Goal: Check status: Check status

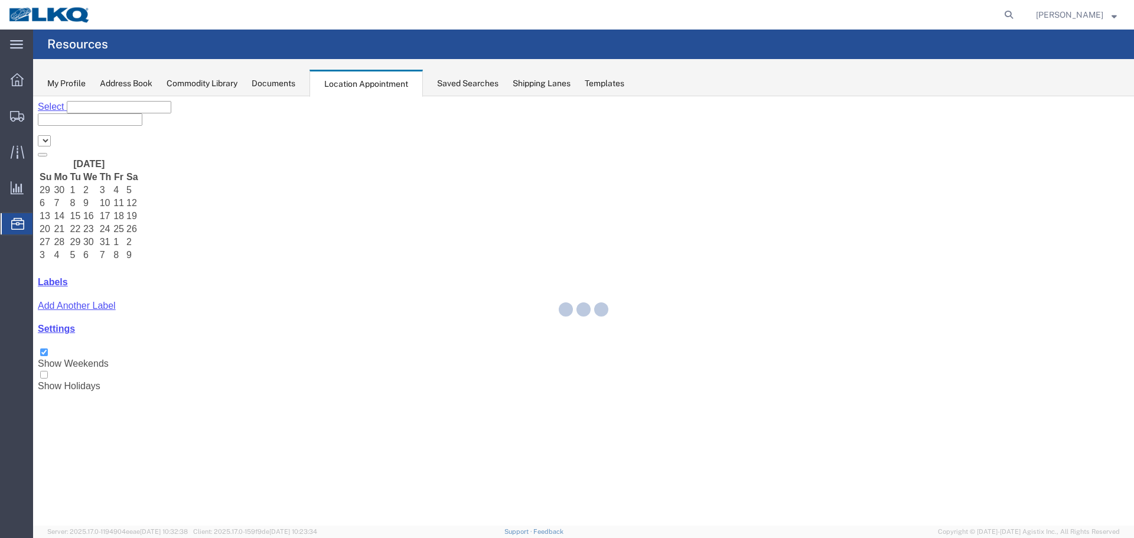
select select "28018"
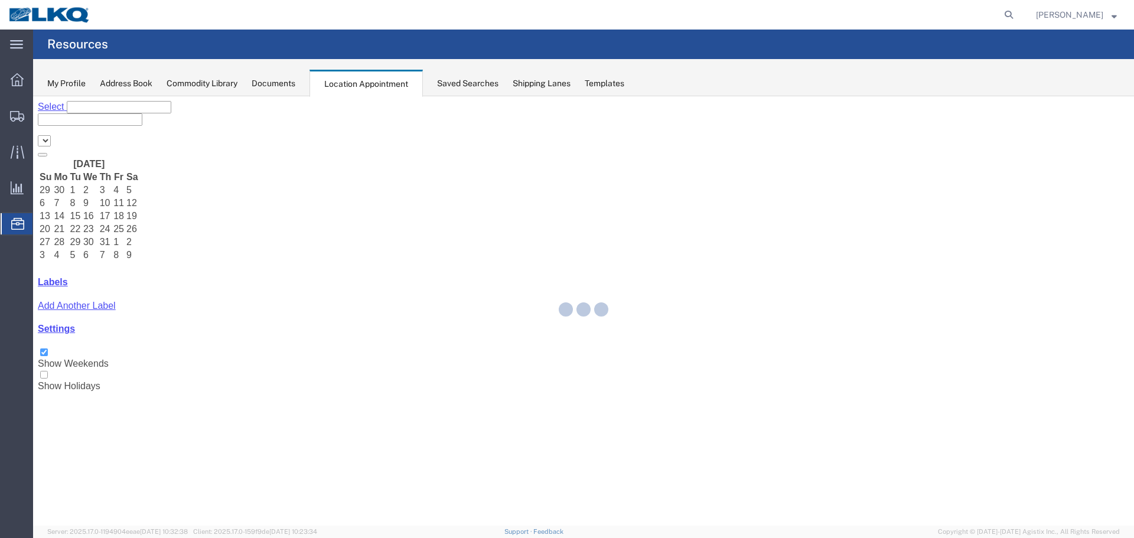
select select "28018"
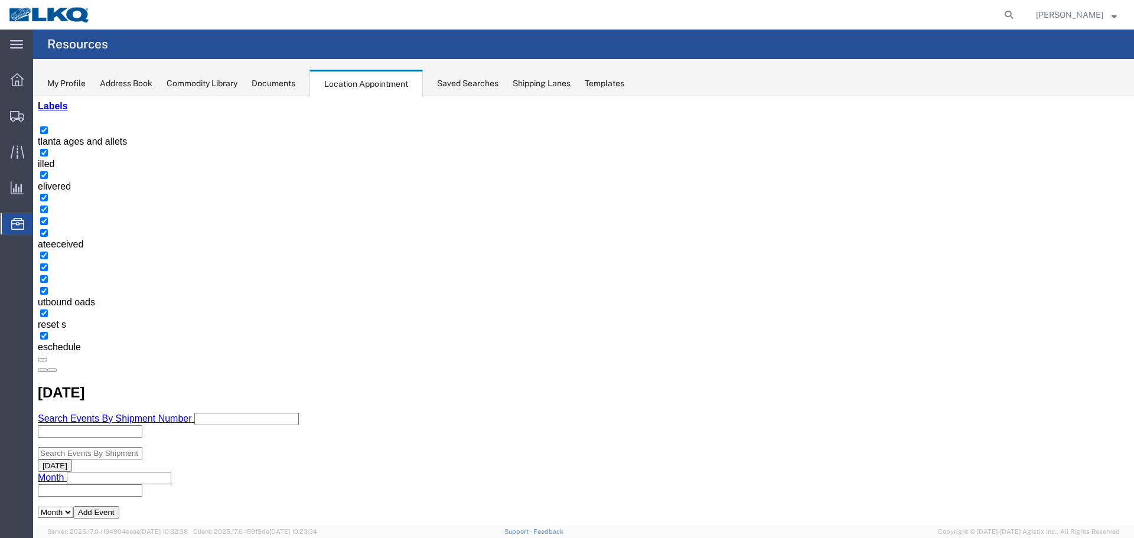
scroll to position [182, 0]
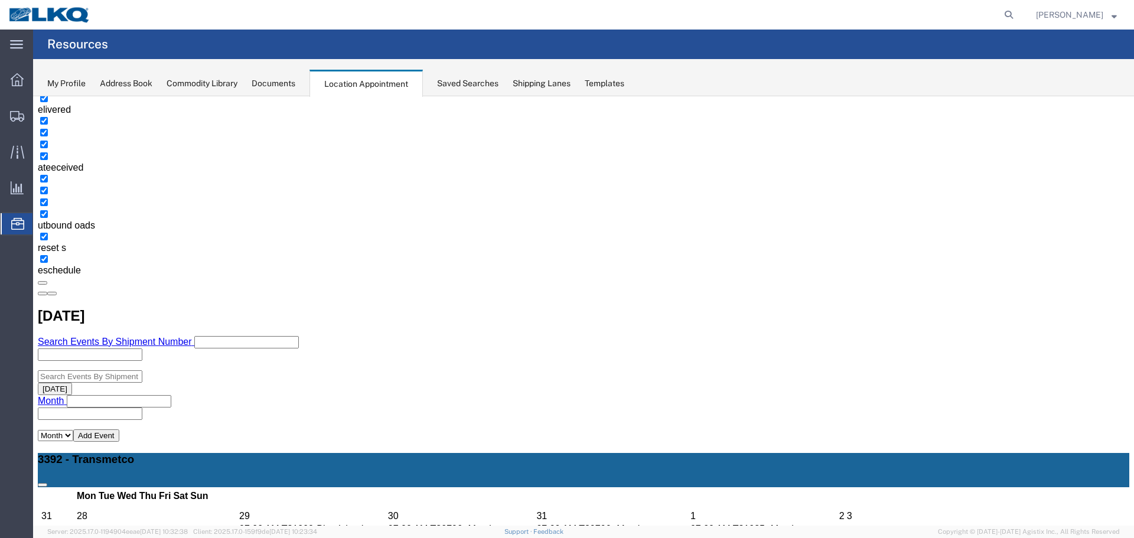
scroll to position [261, 0]
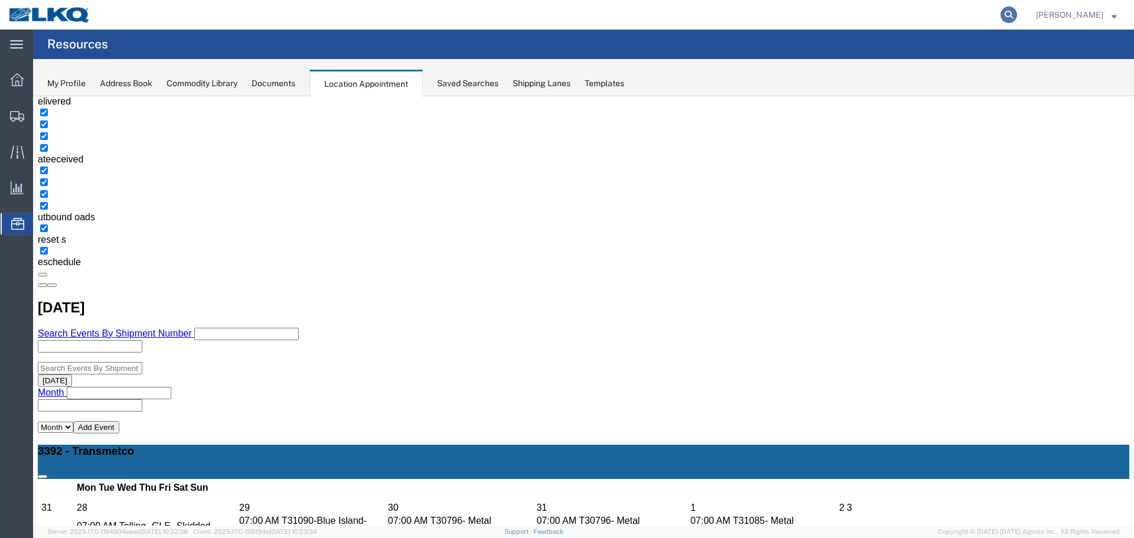
click at [1002, 14] on icon at bounding box center [1009, 14] width 17 height 17
type input "56455930"
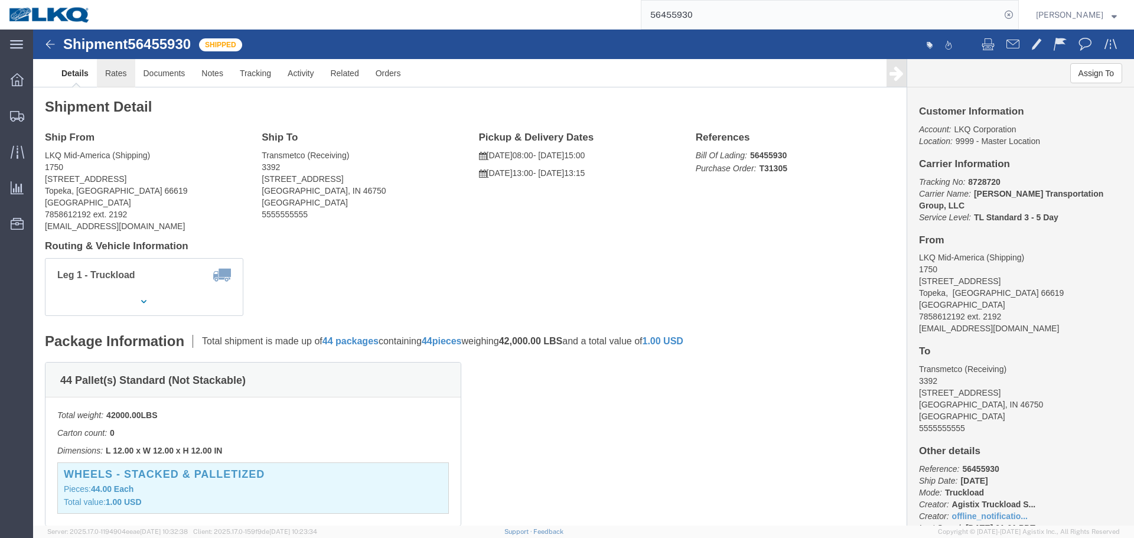
click link "Rates"
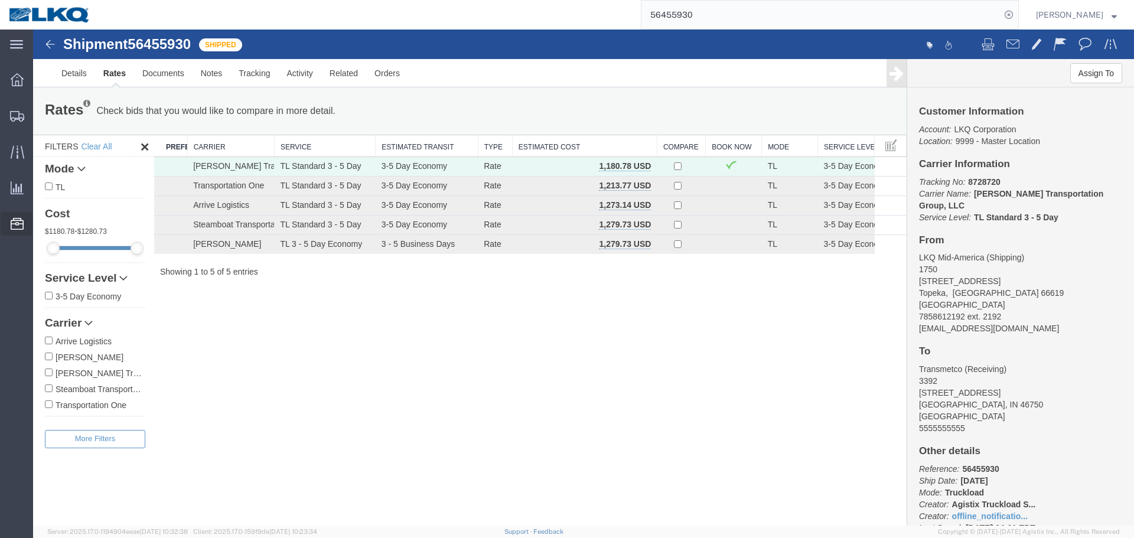
click at [0, 0] on span "Location Appointment" at bounding box center [0, 0] width 0 height 0
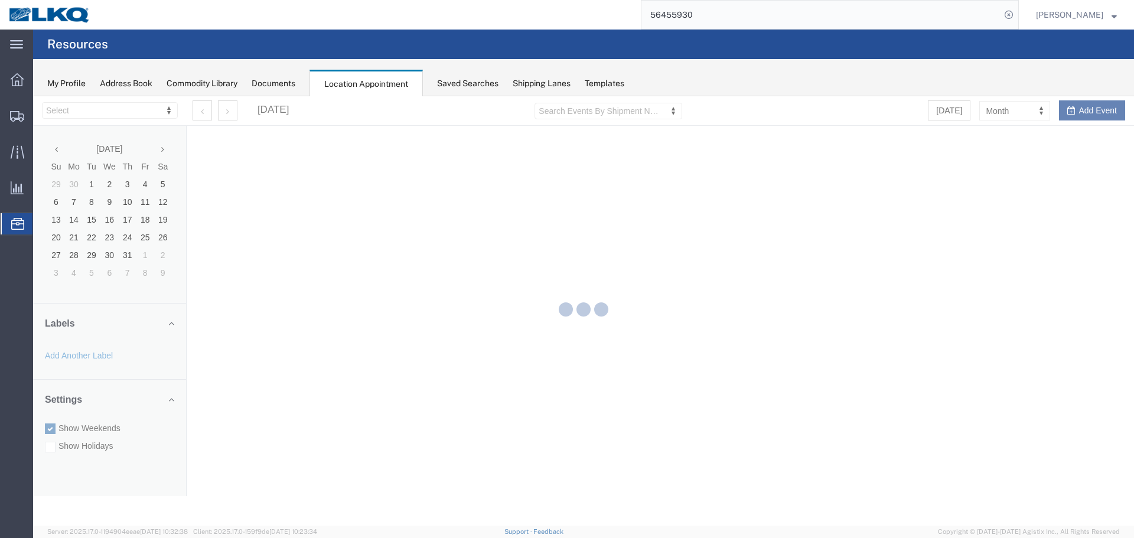
select select "28018"
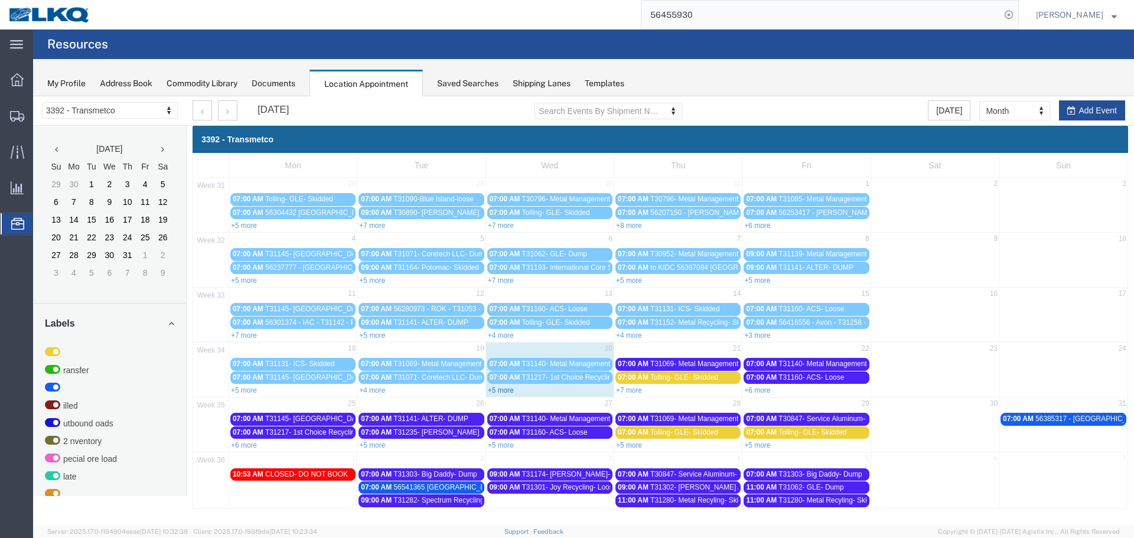
click at [506, 389] on link "+5 more" at bounding box center [501, 390] width 26 height 8
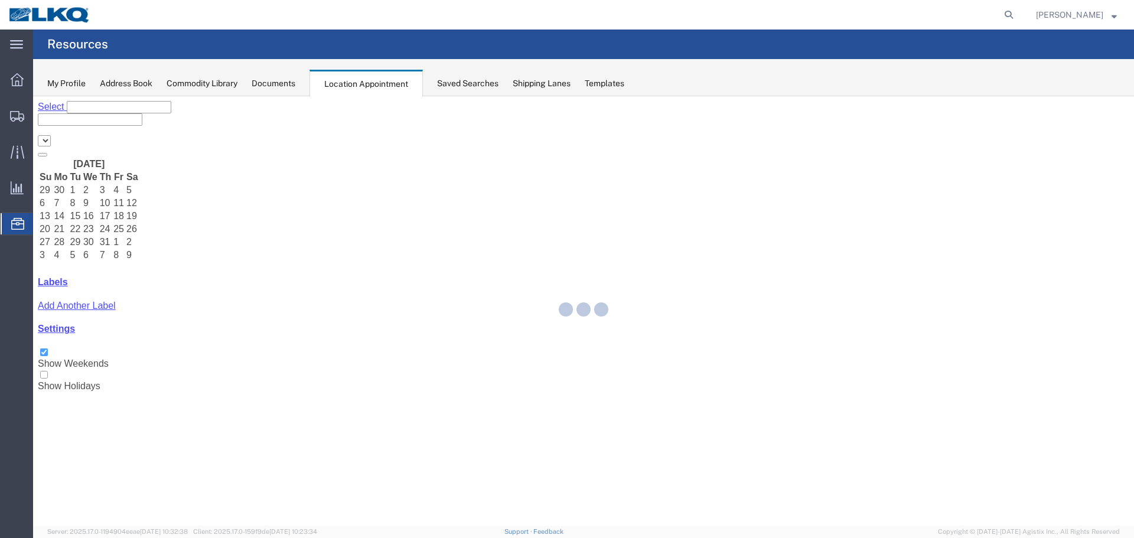
select select "28018"
